Goal: Entertainment & Leisure: Browse casually

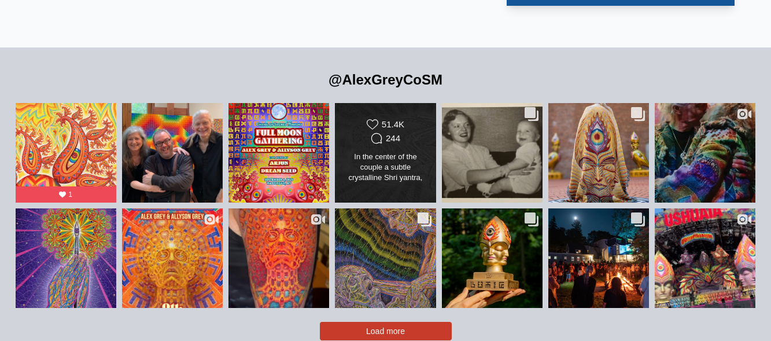
scroll to position [2347, 0]
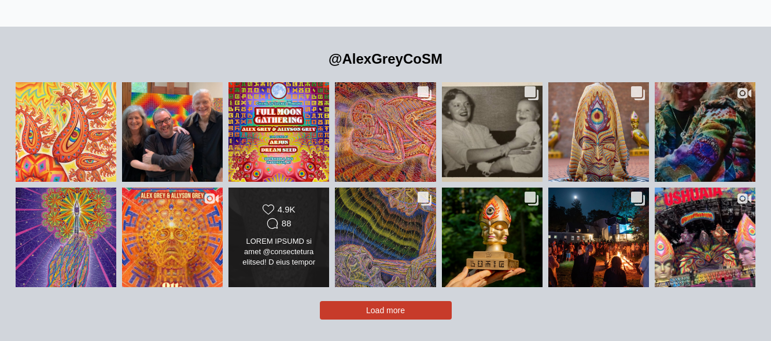
click at [312, 206] on div "Likes Count 4.9K Comments Count 88" at bounding box center [279, 218] width 82 height 28
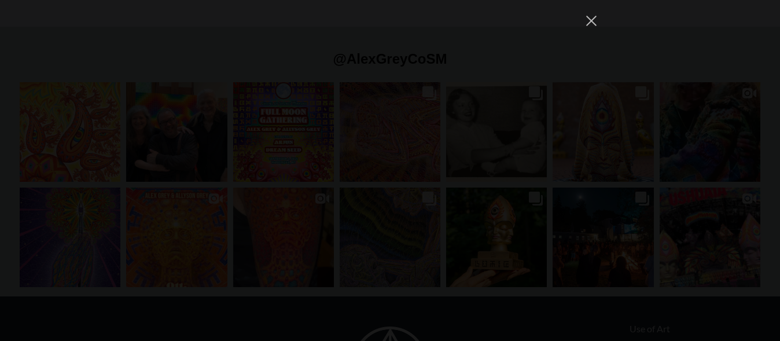
scroll to position [12287, 0]
click at [673, 98] on div "alexgreycosm Follow" at bounding box center [390, 170] width 780 height 341
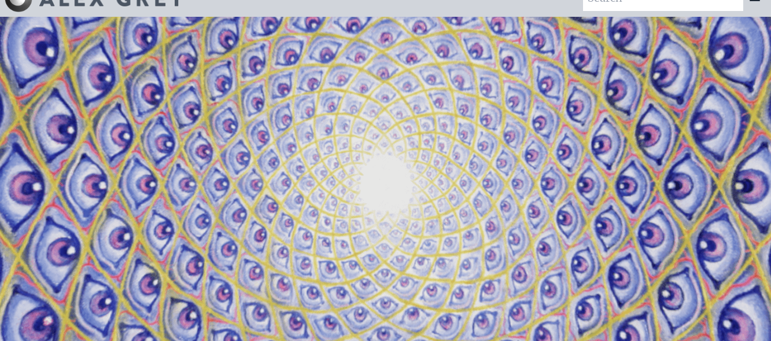
scroll to position [0, 0]
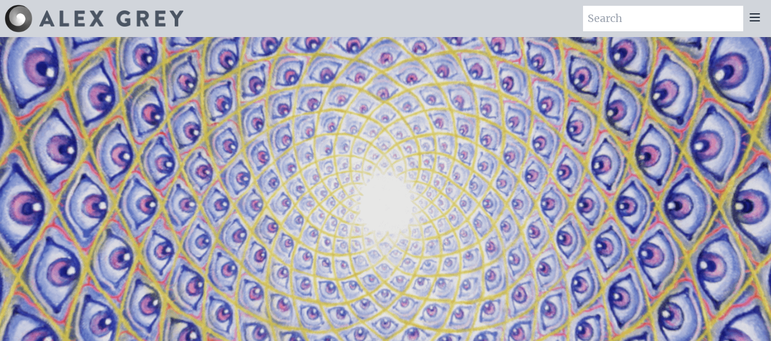
click at [756, 16] on icon at bounding box center [755, 17] width 14 height 14
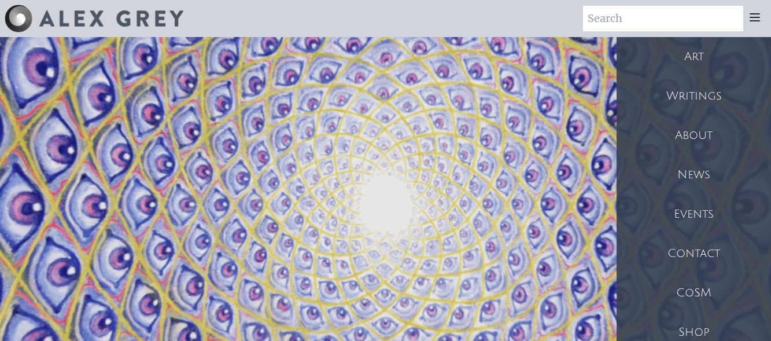
click at [696, 53] on div "Art" at bounding box center [693, 56] width 154 height 39
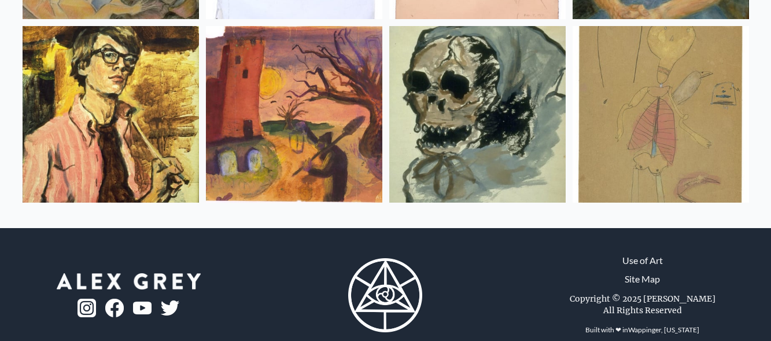
scroll to position [15524, 0]
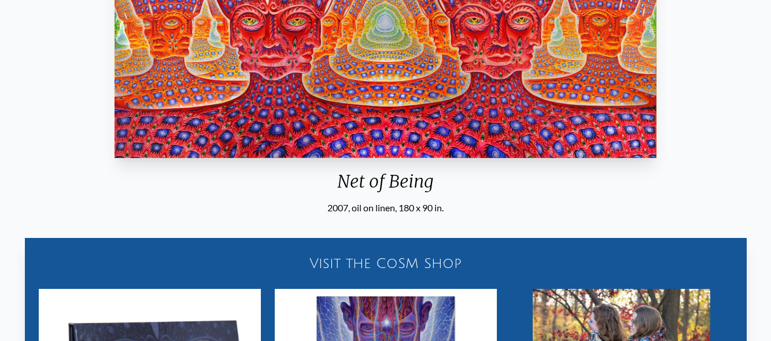
scroll to position [116, 0]
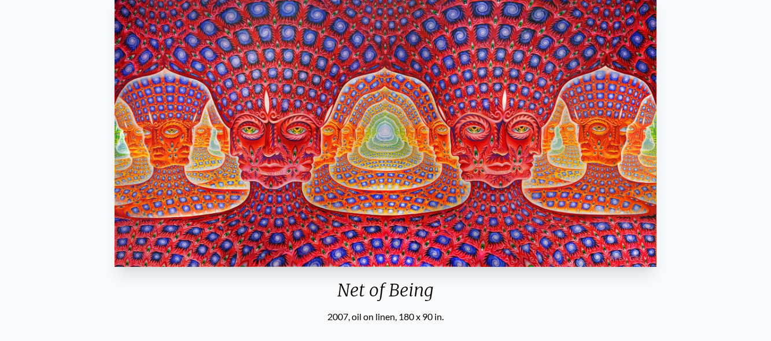
click at [414, 161] on img "25 / 31" at bounding box center [386, 130] width 542 height 272
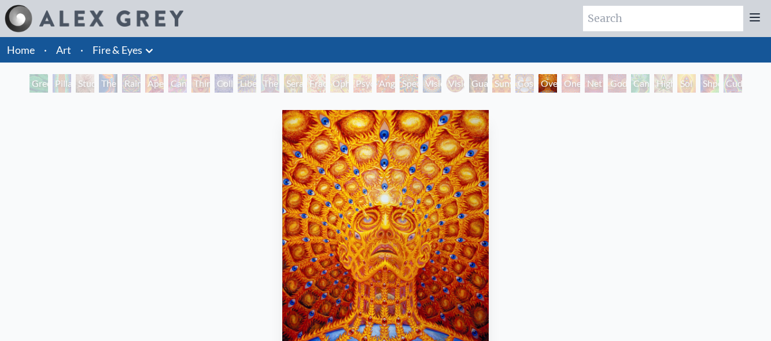
scroll to position [116, 0]
